Goal: Find specific page/section: Find specific page/section

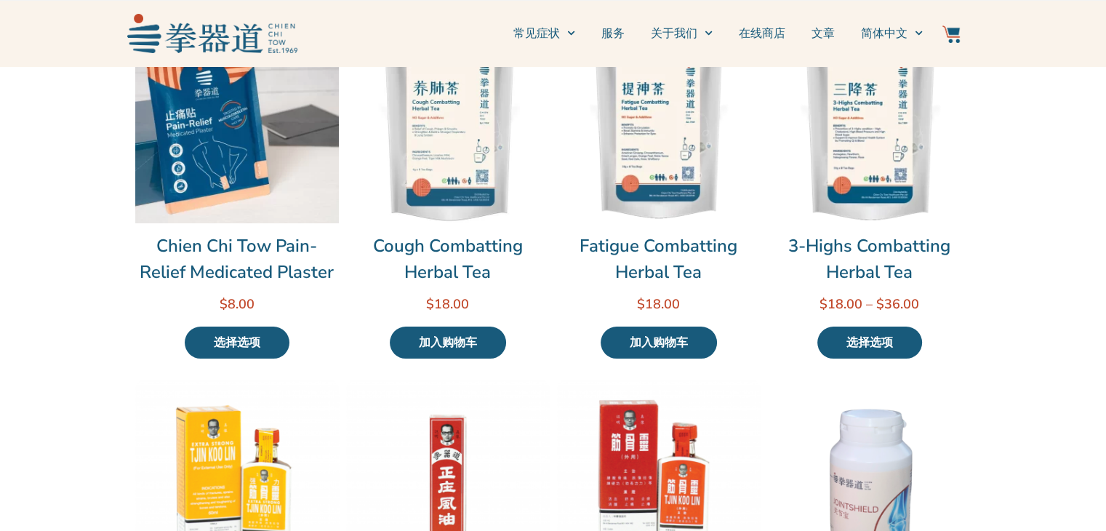
scroll to position [73, 0]
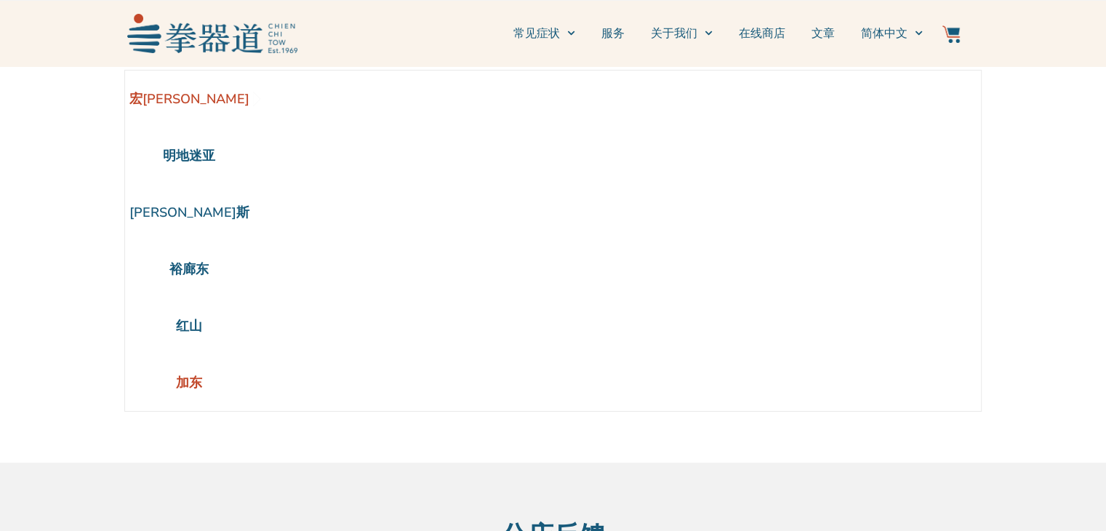
scroll to position [73, 0]
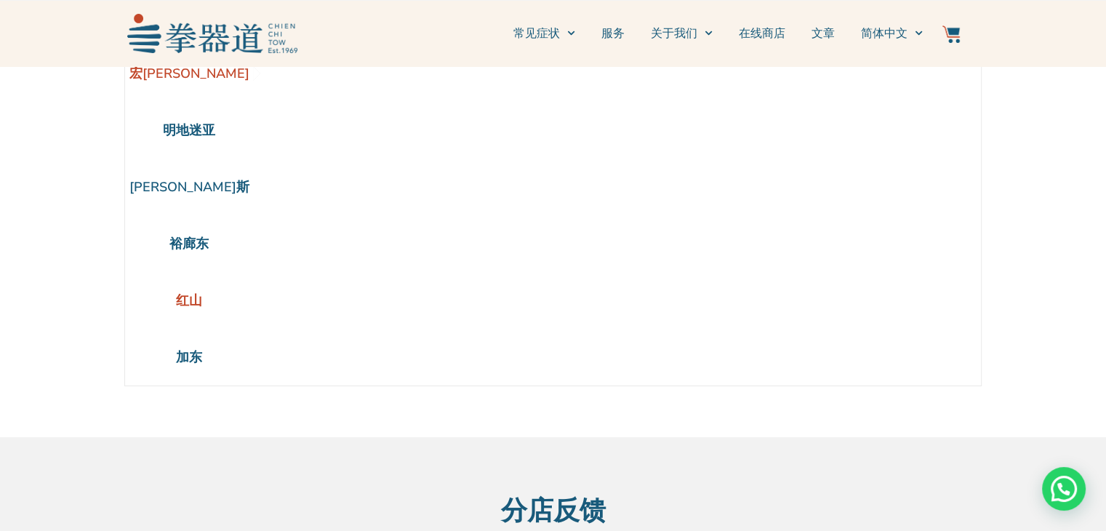
click at [186, 299] on li "红山" at bounding box center [189, 300] width 129 height 57
click at [192, 304] on li "红山" at bounding box center [189, 300] width 129 height 57
click at [163, 306] on li "红山" at bounding box center [189, 300] width 129 height 57
click at [184, 298] on li "红山" at bounding box center [189, 300] width 129 height 57
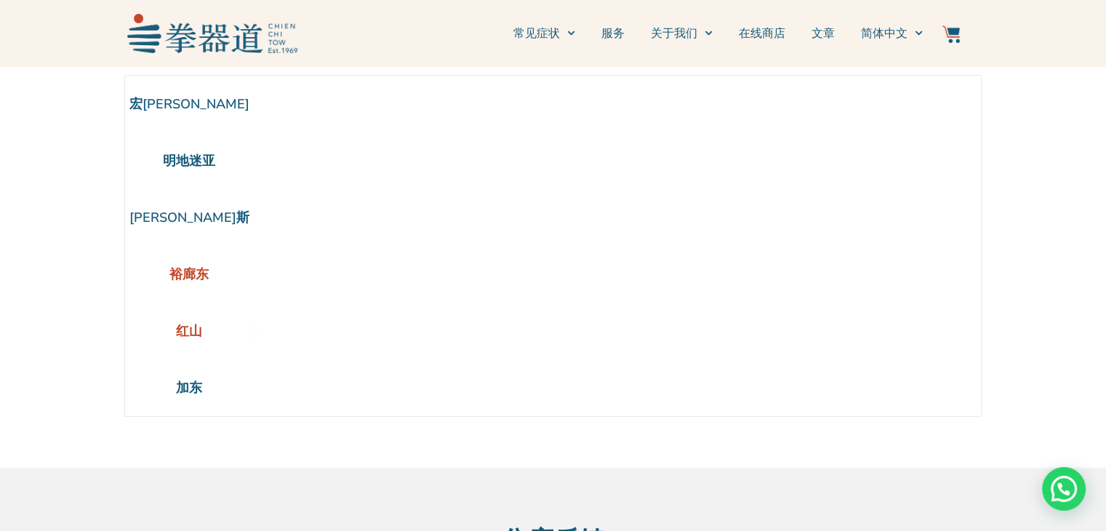
scroll to position [0, 0]
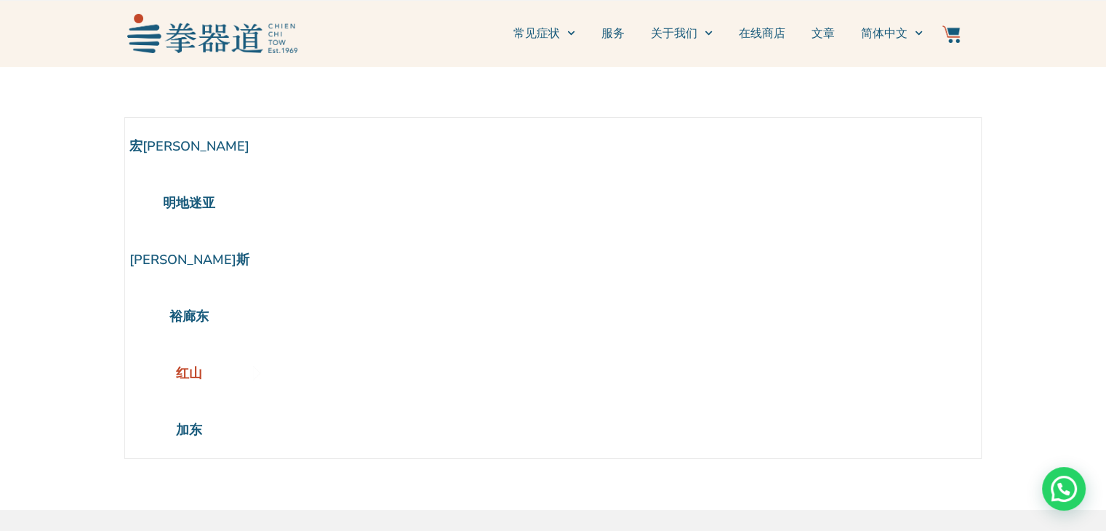
click at [201, 379] on li "红山" at bounding box center [189, 373] width 129 height 57
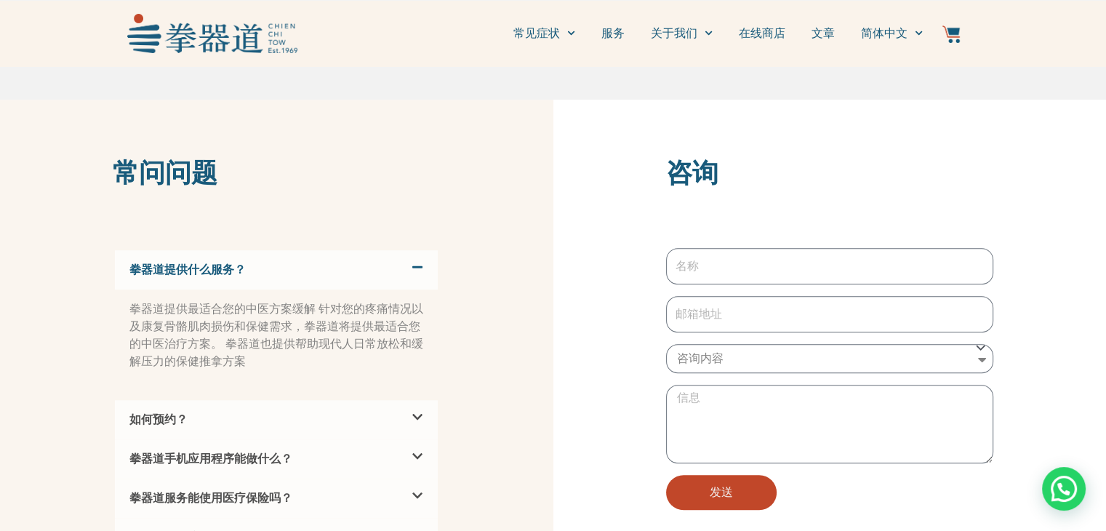
scroll to position [1090, 0]
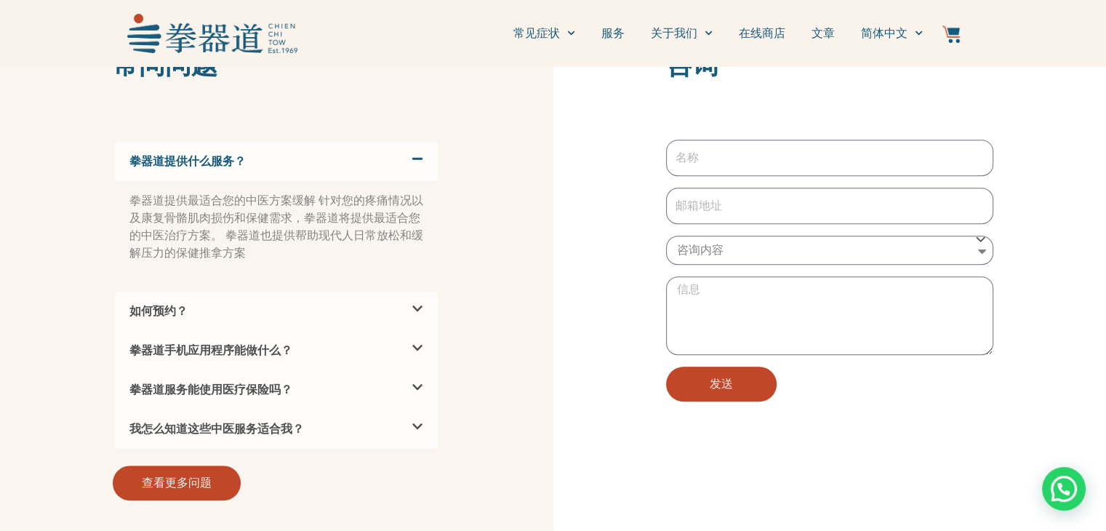
click at [394, 291] on div "如何预约？" at bounding box center [276, 310] width 323 height 39
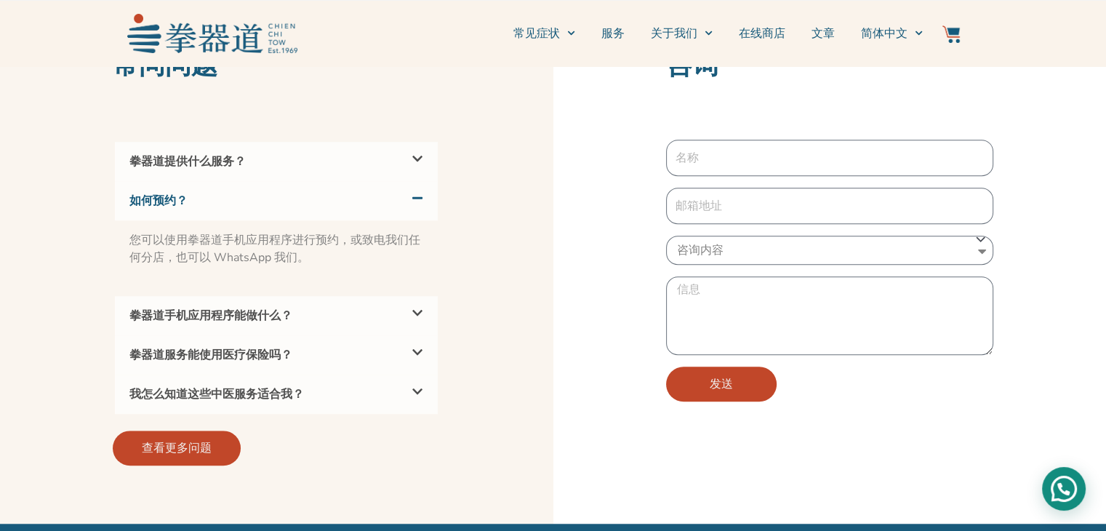
click at [1061, 491] on div "Need help?" at bounding box center [1064, 489] width 44 height 44
